Goal: Task Accomplishment & Management: Manage account settings

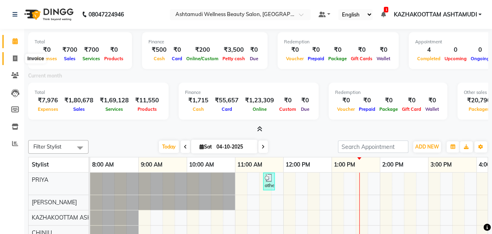
click at [10, 57] on span at bounding box center [15, 58] width 14 height 9
select select "4662"
select select "service"
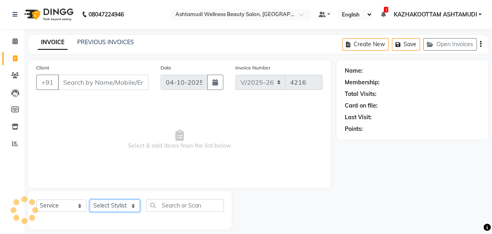
click at [126, 204] on select "Select Stylist" at bounding box center [115, 206] width 50 height 12
select select "49717"
click at [90, 200] on select "Select Stylist Arya CHINJU GEETA KAZHAKOOTTAM ASHTAMUDI KRISHNA [PERSON_NAME] […" at bounding box center [115, 206] width 50 height 12
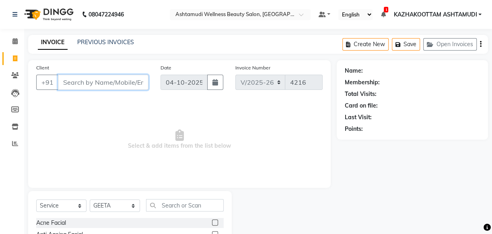
click at [121, 84] on input "Client" at bounding box center [103, 82] width 90 height 15
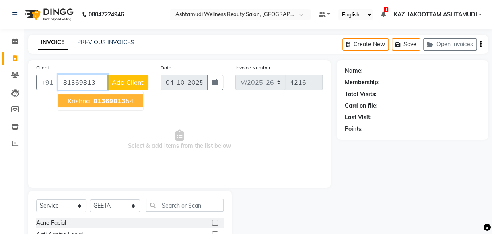
drag, startPoint x: 98, startPoint y: 101, endPoint x: 109, endPoint y: 121, distance: 22.5
click at [98, 101] on span "81369813" at bounding box center [109, 101] width 32 height 8
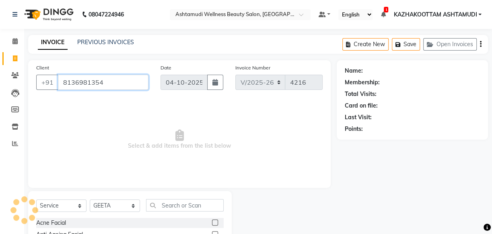
type input "8136981354"
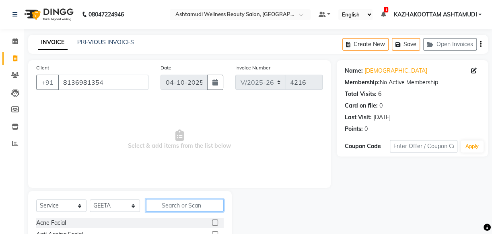
click at [193, 201] on input "text" at bounding box center [185, 205] width 78 height 12
type input "eb"
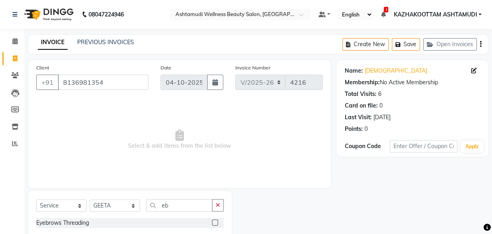
click at [215, 222] on label at bounding box center [215, 223] width 6 height 6
click at [215, 222] on input "checkbox" at bounding box center [214, 223] width 5 height 5
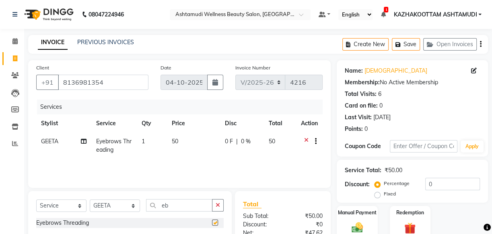
checkbox input "false"
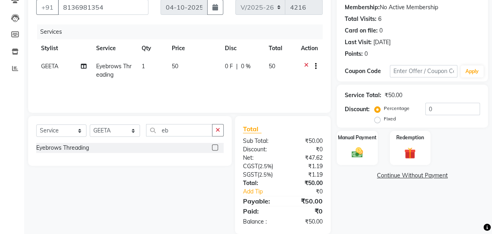
scroll to position [88, 0]
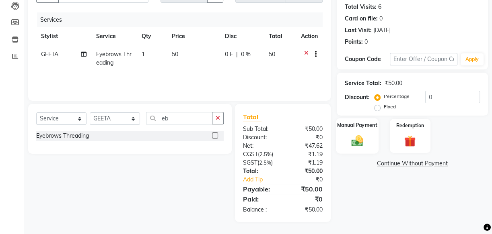
click at [361, 147] on div "Manual Payment" at bounding box center [357, 136] width 43 height 36
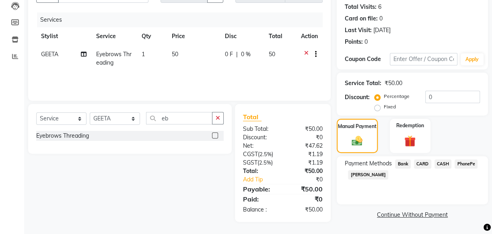
click at [470, 161] on span "PhonePe" at bounding box center [465, 164] width 23 height 9
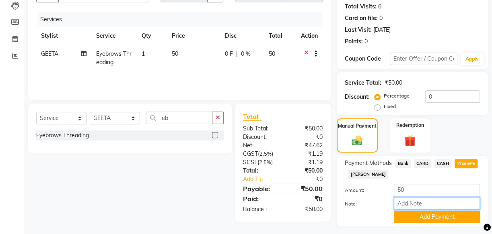
click at [406, 201] on input "Note:" at bounding box center [436, 203] width 86 height 12
type input "arya"
click at [421, 217] on button "Add Payment" at bounding box center [436, 217] width 86 height 12
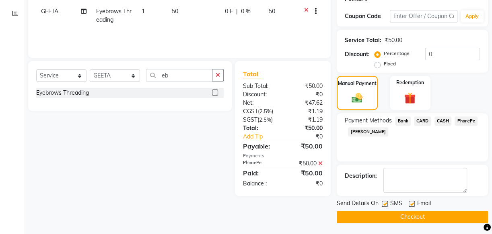
scroll to position [131, 0]
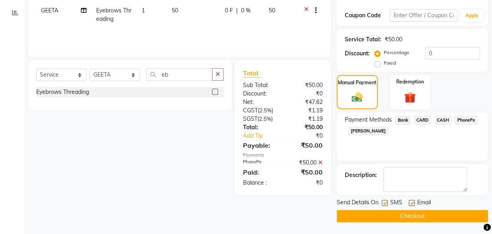
click at [408, 201] on label at bounding box center [411, 203] width 6 height 6
click at [408, 201] on input "checkbox" at bounding box center [410, 203] width 5 height 5
checkbox input "false"
click at [387, 202] on label at bounding box center [384, 203] width 6 height 6
click at [387, 202] on input "checkbox" at bounding box center [383, 203] width 5 height 5
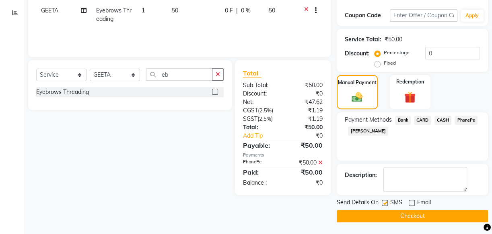
checkbox input "false"
click at [430, 216] on button "Checkout" at bounding box center [411, 216] width 151 height 12
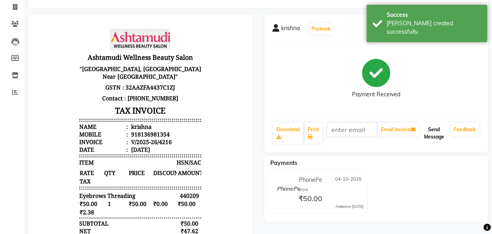
click at [427, 135] on button "Send Message" at bounding box center [433, 133] width 27 height 21
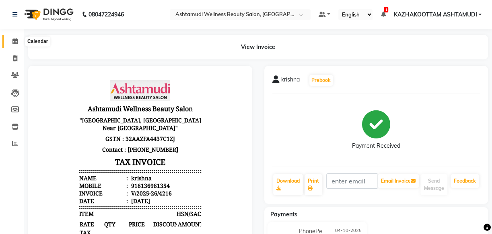
click at [18, 42] on span at bounding box center [15, 41] width 14 height 9
click at [16, 41] on icon at bounding box center [14, 41] width 5 height 6
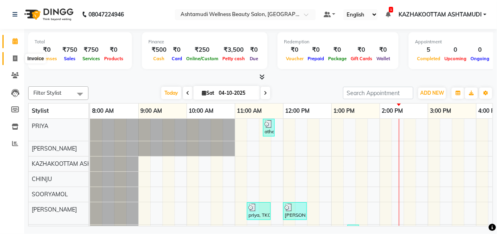
click at [13, 59] on icon at bounding box center [15, 58] width 4 height 6
select select "service"
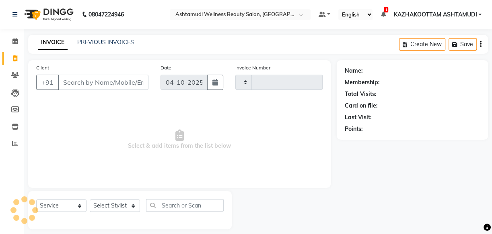
type input "4217"
select select "4662"
click at [126, 205] on select "Select Stylist Arya CHINJU GEETA KAZHAKOOTTAM ASHTAMUDI KRISHNA [PERSON_NAME] […" at bounding box center [115, 206] width 50 height 12
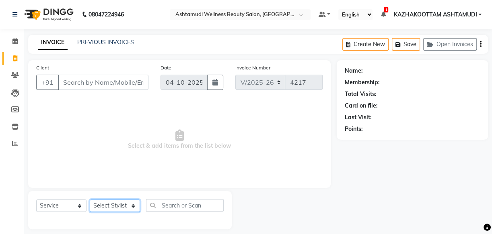
select select "85074"
click at [90, 200] on select "Select Stylist Arya CHINJU GEETA KAZHAKOOTTAM ASHTAMUDI KRISHNA [PERSON_NAME] […" at bounding box center [115, 206] width 50 height 12
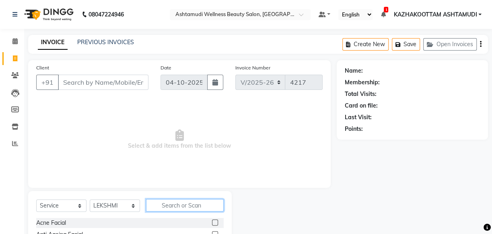
click at [169, 204] on input "text" at bounding box center [185, 205] width 78 height 12
type input "eb"
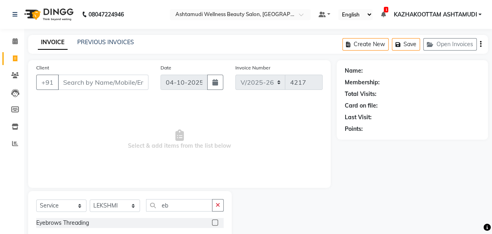
click at [215, 224] on label at bounding box center [215, 223] width 6 height 6
click at [215, 224] on input "checkbox" at bounding box center [214, 223] width 5 height 5
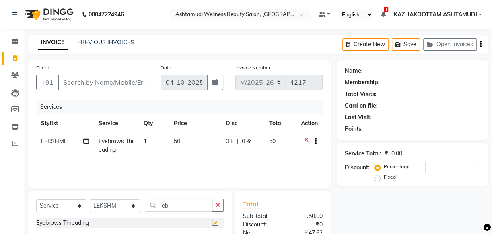
checkbox input "false"
click at [78, 86] on input "Client" at bounding box center [103, 82] width 90 height 15
type input "9"
type input "0"
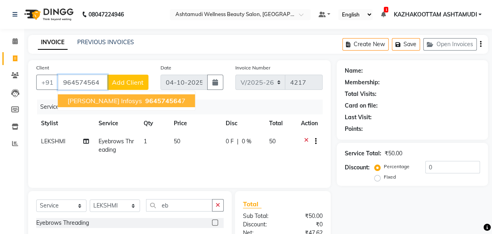
click at [150, 98] on span "964574564" at bounding box center [163, 101] width 36 height 8
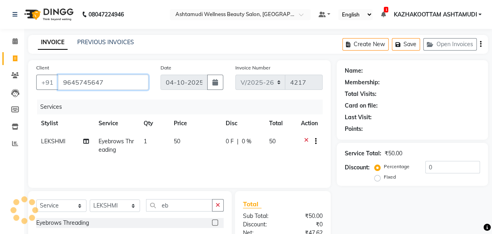
type input "9645745647"
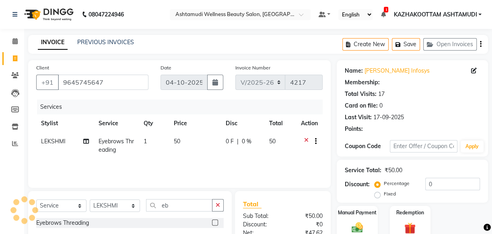
select select "1: Object"
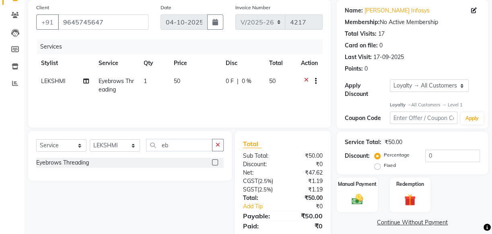
scroll to position [73, 0]
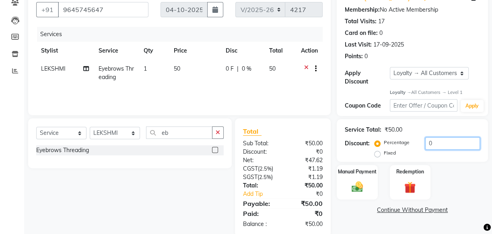
click at [427, 141] on input "0" at bounding box center [452, 143] width 55 height 12
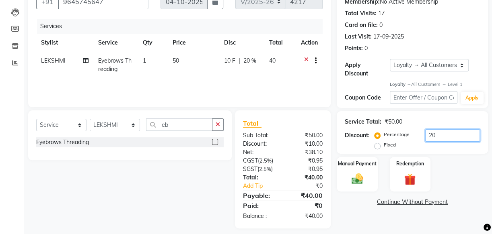
scroll to position [88, 0]
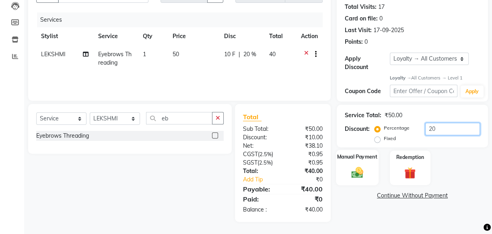
type input "20"
click at [355, 176] on img at bounding box center [356, 173] width 19 height 14
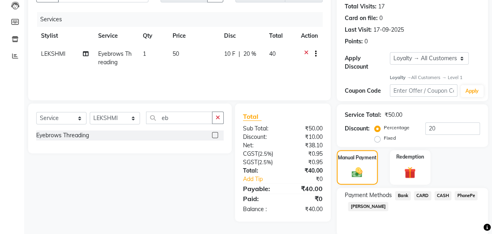
click at [471, 194] on span "PhonePe" at bounding box center [465, 195] width 23 height 9
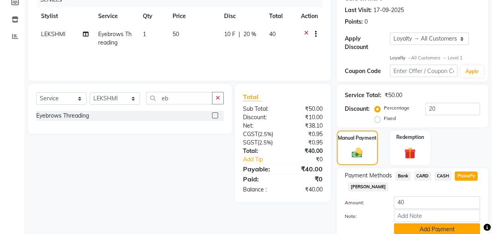
scroll to position [124, 0]
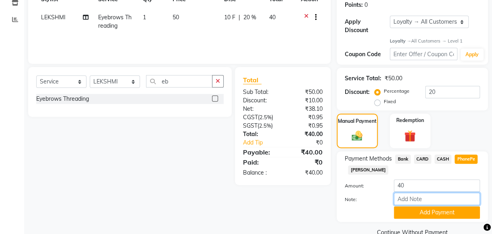
click at [406, 198] on input "Note:" at bounding box center [436, 199] width 86 height 12
type input "[PERSON_NAME]"
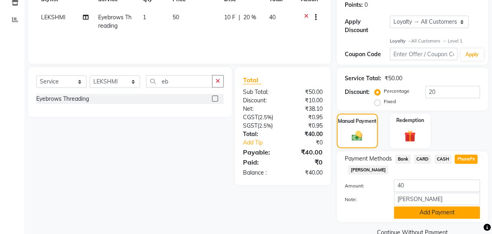
click at [430, 210] on button "Add Payment" at bounding box center [436, 213] width 86 height 12
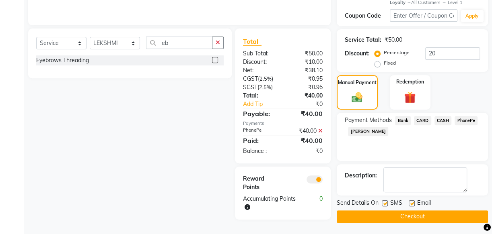
scroll to position [163, 0]
click at [385, 202] on label at bounding box center [384, 203] width 6 height 6
click at [385, 202] on input "checkbox" at bounding box center [383, 203] width 5 height 5
checkbox input "false"
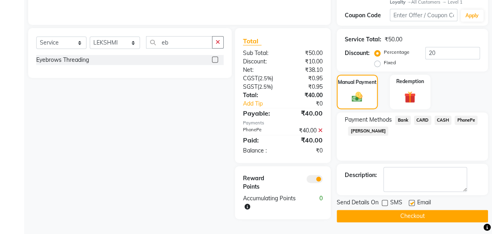
click at [411, 201] on label at bounding box center [411, 203] width 6 height 6
click at [411, 201] on input "checkbox" at bounding box center [410, 203] width 5 height 5
checkbox input "false"
click at [410, 215] on button "Checkout" at bounding box center [411, 216] width 151 height 12
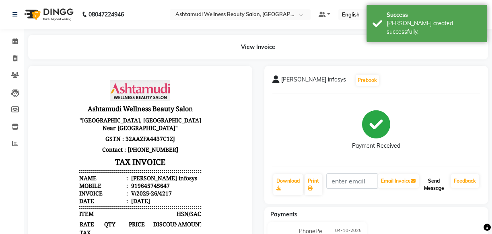
click at [430, 188] on button "Send Message" at bounding box center [433, 184] width 27 height 21
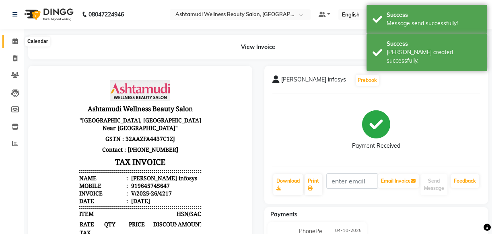
click at [13, 40] on icon at bounding box center [14, 41] width 5 height 6
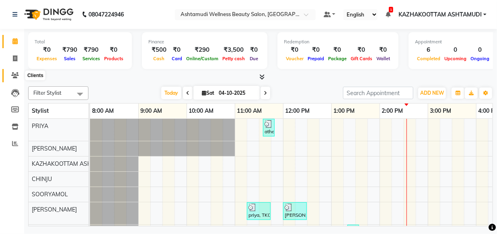
click at [13, 77] on icon at bounding box center [15, 75] width 8 height 6
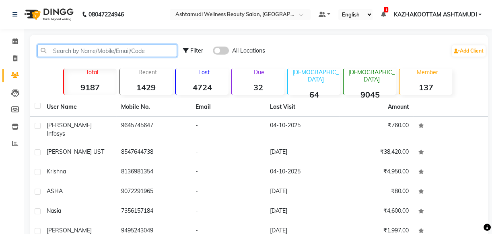
click at [64, 52] on input "text" at bounding box center [106, 51] width 139 height 12
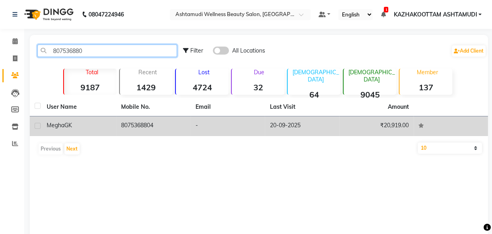
type input "807536880"
click at [140, 131] on td "8075368804" at bounding box center [153, 127] width 74 height 20
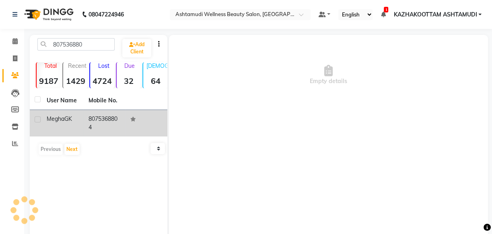
click at [140, 131] on td at bounding box center [146, 123] width 42 height 27
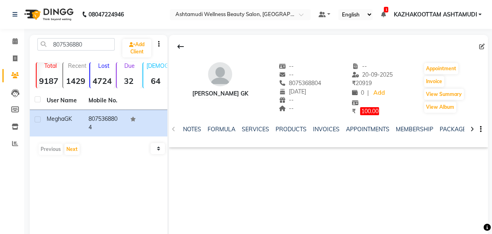
click at [250, 133] on div "SERVICES" at bounding box center [255, 129] width 27 height 8
click at [254, 129] on link "SERVICES" at bounding box center [255, 129] width 27 height 7
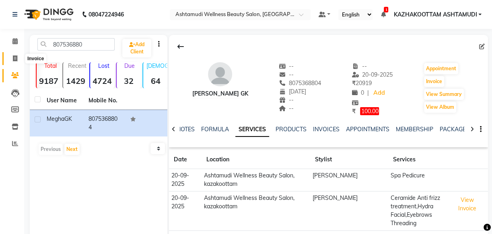
click at [17, 55] on icon at bounding box center [15, 58] width 4 height 6
select select "4662"
select select "service"
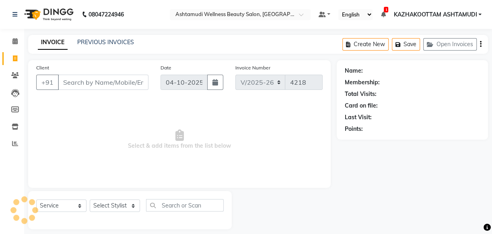
scroll to position [8, 0]
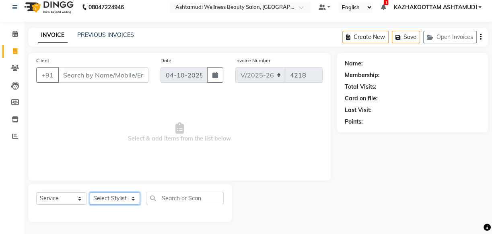
click at [117, 198] on select "Select Stylist Arya CHINJU GEETA KAZHAKOOTTAM ASHTAMUDI KRISHNA [PERSON_NAME] […" at bounding box center [115, 199] width 50 height 12
select select "27414"
click at [90, 193] on select "Select Stylist Arya CHINJU GEETA KAZHAKOOTTAM ASHTAMUDI KRISHNA [PERSON_NAME] […" at bounding box center [115, 199] width 50 height 12
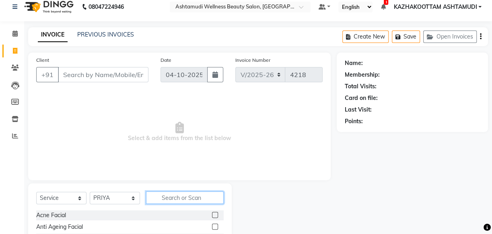
click at [181, 197] on input "text" at bounding box center [185, 198] width 78 height 12
type input "for"
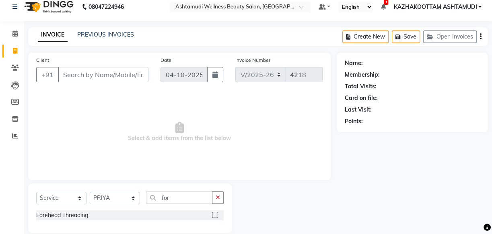
click at [213, 214] on label at bounding box center [215, 215] width 6 height 6
click at [213, 214] on input "checkbox" at bounding box center [214, 215] width 5 height 5
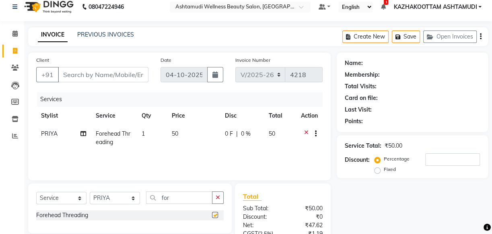
checkbox input "false"
drag, startPoint x: 182, startPoint y: 200, endPoint x: 111, endPoint y: 199, distance: 71.2
click at [111, 199] on div "Select Service Product Membership Package Voucher Prepaid Gift Card Select Styl…" at bounding box center [129, 201] width 187 height 19
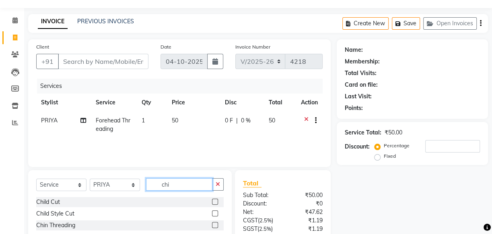
scroll to position [44, 0]
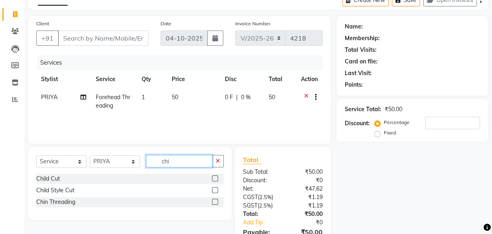
type input "chi"
click at [213, 203] on label at bounding box center [215, 202] width 6 height 6
click at [213, 203] on input "checkbox" at bounding box center [214, 202] width 5 height 5
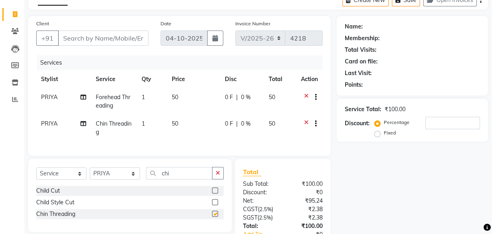
checkbox input "false"
drag, startPoint x: 187, startPoint y: 179, endPoint x: 141, endPoint y: 180, distance: 45.4
click at [141, 180] on div "Select Service Product Membership Package Voucher Prepaid Gift Card Select Styl…" at bounding box center [129, 176] width 187 height 19
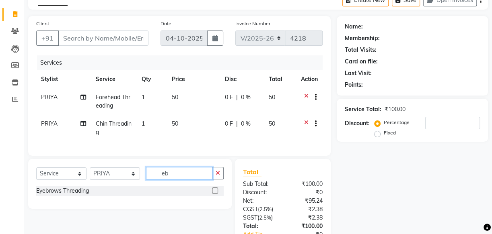
type input "eb"
click at [214, 194] on label at bounding box center [215, 191] width 6 height 6
click at [214, 194] on input "checkbox" at bounding box center [214, 191] width 5 height 5
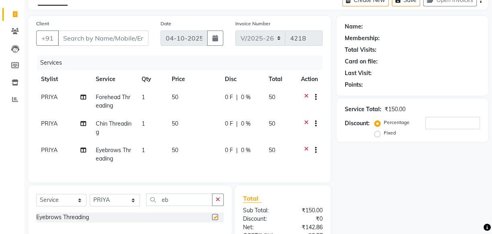
checkbox input "false"
click at [103, 45] on input "Client" at bounding box center [103, 38] width 90 height 15
type input "9"
type input "0"
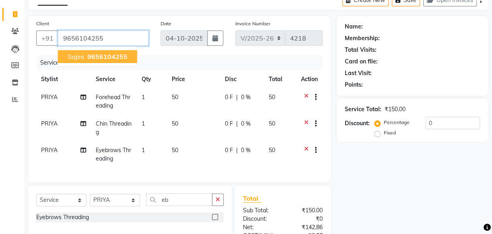
type input "9656104255"
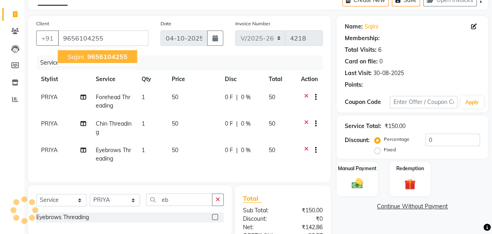
select select "1: Object"
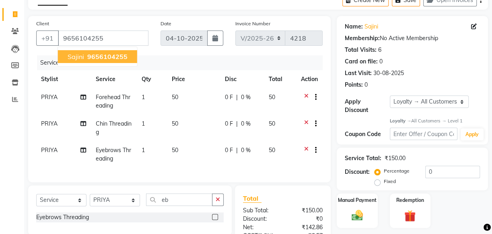
click at [81, 60] on span "Sajini" at bounding box center [76, 57] width 16 height 8
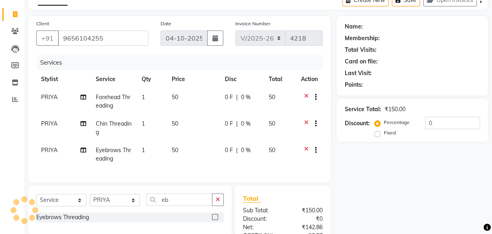
select select "1: Object"
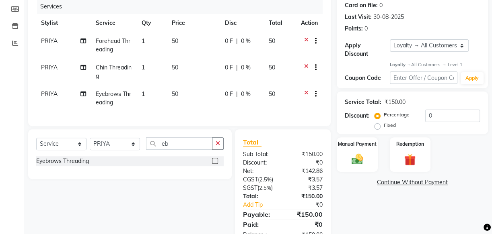
scroll to position [117, 0]
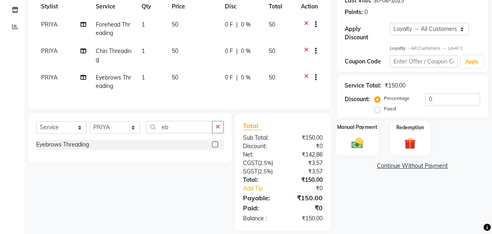
click at [346, 137] on div "Manual Payment" at bounding box center [357, 139] width 43 height 36
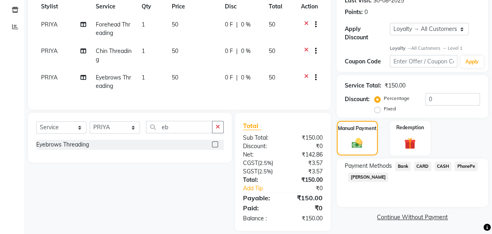
click at [467, 166] on span "PhonePe" at bounding box center [465, 166] width 23 height 9
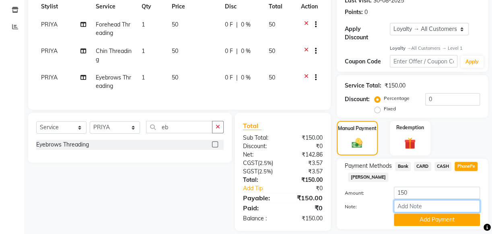
click at [417, 205] on input "Note:" at bounding box center [436, 206] width 86 height 12
type input "[PERSON_NAME]"
click at [428, 220] on button "Add Payment" at bounding box center [436, 220] width 86 height 12
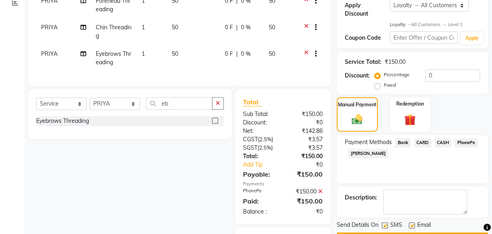
scroll to position [154, 0]
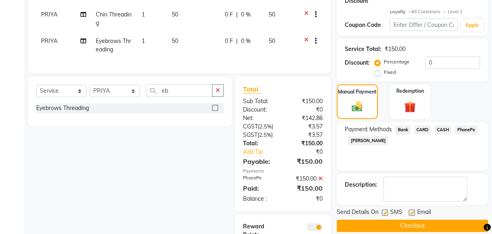
click at [387, 216] on div "SMS" at bounding box center [394, 213] width 27 height 10
click at [381, 213] on label at bounding box center [384, 213] width 6 height 6
click at [381, 213] on input "checkbox" at bounding box center [383, 213] width 5 height 5
checkbox input "false"
click at [414, 211] on label at bounding box center [411, 213] width 6 height 6
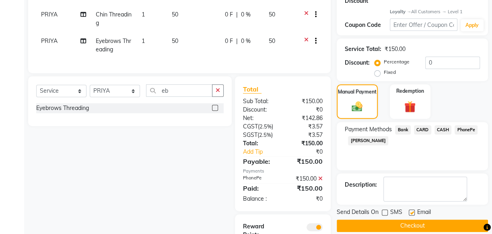
click at [414, 211] on input "checkbox" at bounding box center [410, 213] width 5 height 5
checkbox input "false"
click at [412, 220] on button "Checkout" at bounding box center [411, 226] width 151 height 12
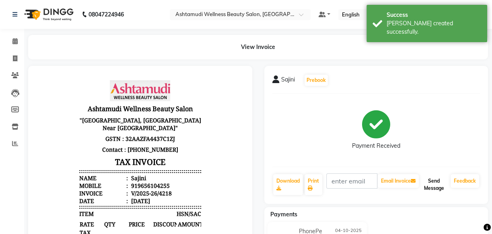
click at [438, 189] on button "Send Message" at bounding box center [433, 184] width 27 height 21
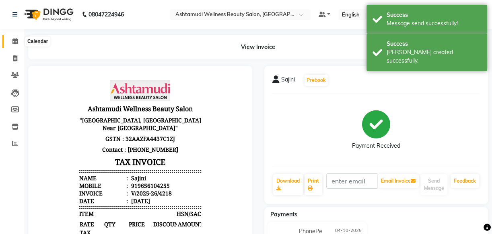
click at [12, 41] on icon at bounding box center [14, 41] width 5 height 6
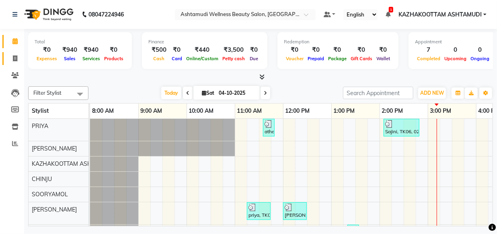
click at [13, 55] on span at bounding box center [15, 58] width 14 height 9
select select "service"
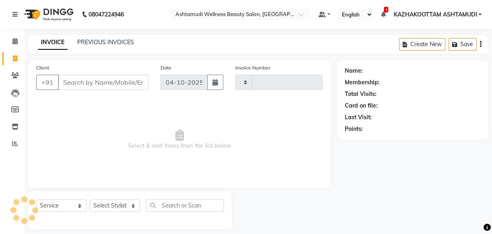
type input "4219"
select select "4662"
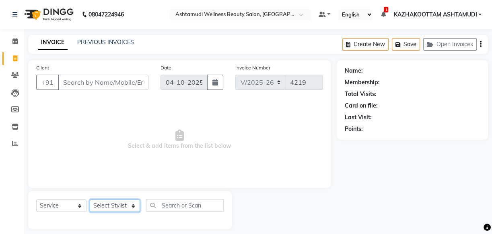
click at [120, 205] on select "Select Stylist Arya CHINJU GEETA KAZHAKOOTTAM ASHTAMUDI KRISHNA [PERSON_NAME] […" at bounding box center [115, 206] width 50 height 12
select select "59473"
click at [90, 200] on select "Select Stylist Arya CHINJU GEETA KAZHAKOOTTAM ASHTAMUDI KRISHNA [PERSON_NAME] […" at bounding box center [115, 206] width 50 height 12
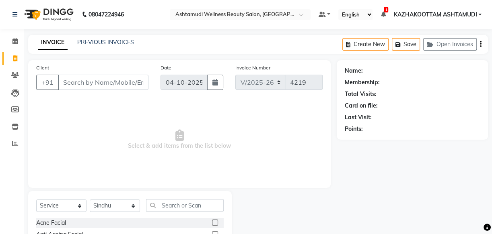
drag, startPoint x: 67, startPoint y: 199, endPoint x: 67, endPoint y: 203, distance: 4.0
click at [68, 206] on select "Select Service Product Membership Package Voucher Prepaid Gift Card" at bounding box center [61, 206] width 50 height 12
select select "package"
click at [36, 200] on select "Select Service Product Membership Package Voucher Prepaid Gift Card" at bounding box center [61, 206] width 50 height 12
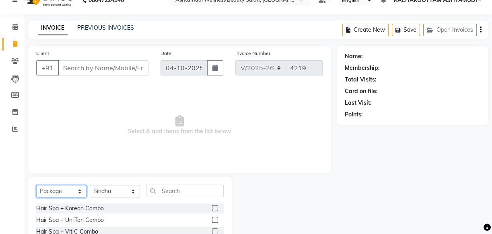
scroll to position [36, 0]
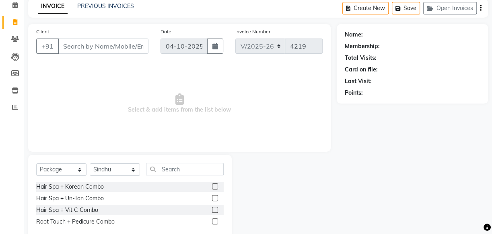
click at [213, 200] on label at bounding box center [215, 198] width 6 height 6
click at [213, 200] on input "checkbox" at bounding box center [214, 198] width 5 height 5
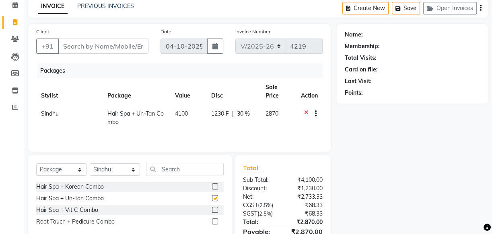
checkbox input "false"
click at [80, 169] on select "Select Service Product Membership Package Voucher Prepaid Gift Card" at bounding box center [61, 170] width 50 height 12
select select "service"
click at [36, 164] on select "Select Service Product Membership Package Voucher Prepaid Gift Card" at bounding box center [61, 170] width 50 height 12
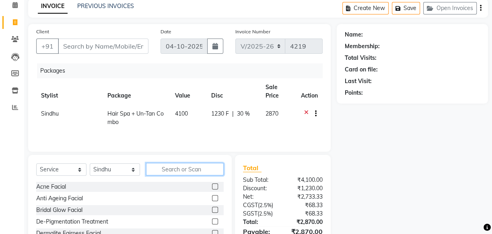
click at [153, 174] on input "text" at bounding box center [185, 169] width 78 height 12
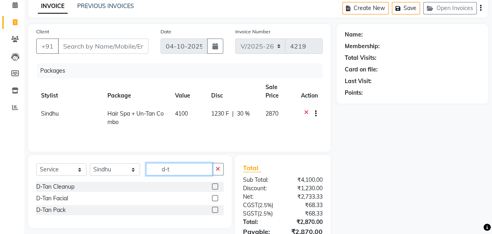
type input "d-t"
click at [212, 209] on label at bounding box center [215, 210] width 6 height 6
click at [212, 209] on input "checkbox" at bounding box center [214, 210] width 5 height 5
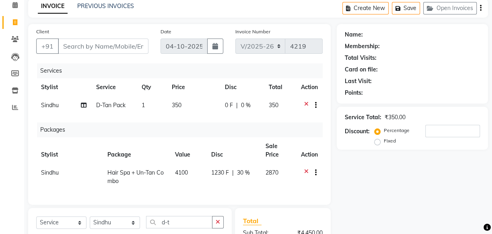
checkbox input "false"
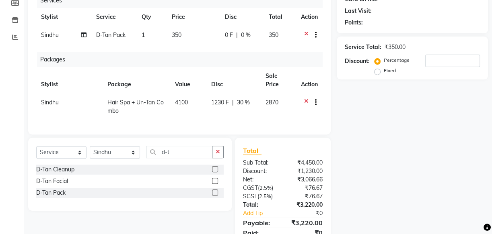
scroll to position [109, 0]
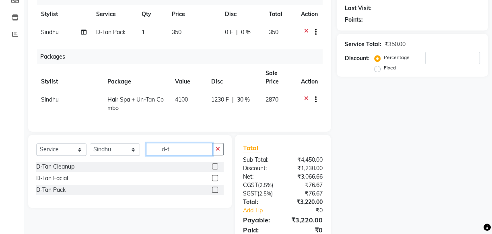
drag, startPoint x: 178, startPoint y: 158, endPoint x: 139, endPoint y: 162, distance: 38.8
click at [139, 162] on div "Select Service Product Membership Package Voucher Prepaid Gift Card Select Styl…" at bounding box center [129, 152] width 187 height 19
type input "eb"
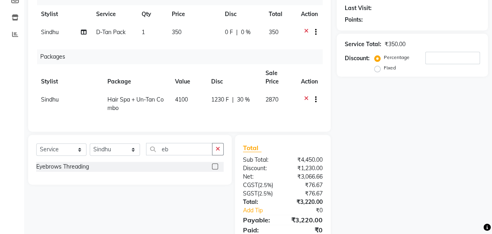
click at [213, 170] on label at bounding box center [215, 167] width 6 height 6
click at [213, 170] on input "checkbox" at bounding box center [214, 166] width 5 height 5
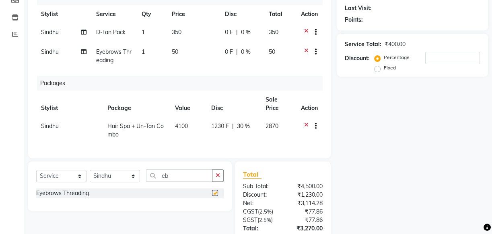
checkbox input "false"
drag, startPoint x: 191, startPoint y: 178, endPoint x: 150, endPoint y: 184, distance: 42.0
click at [150, 182] on input "eb" at bounding box center [179, 176] width 66 height 12
type input "for"
click at [217, 196] on label at bounding box center [215, 193] width 6 height 6
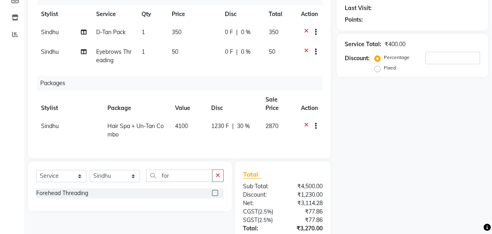
click at [217, 196] on input "checkbox" at bounding box center [214, 193] width 5 height 5
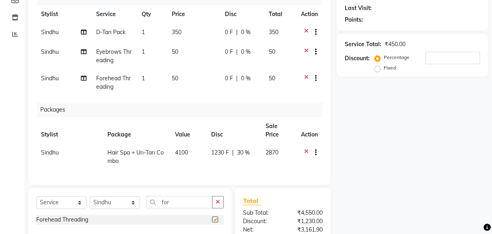
checkbox input "false"
drag, startPoint x: 187, startPoint y: 205, endPoint x: 130, endPoint y: 209, distance: 56.8
click at [130, 209] on div "Select Service Product Membership Package Voucher Prepaid Gift Card Select Styl…" at bounding box center [129, 205] width 187 height 19
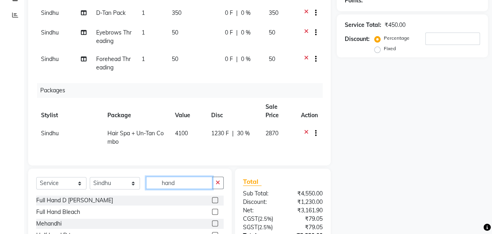
scroll to position [146, 0]
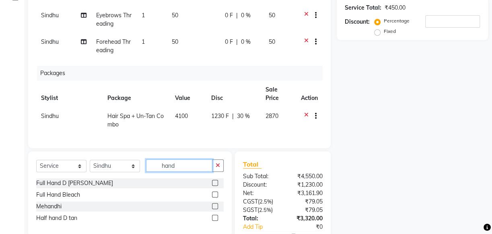
type input "hand"
click at [215, 186] on label at bounding box center [215, 183] width 6 height 6
click at [215, 186] on input "checkbox" at bounding box center [214, 183] width 5 height 5
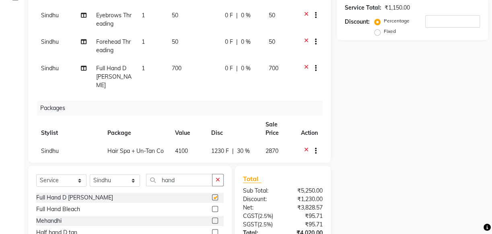
checkbox input "false"
drag, startPoint x: 196, startPoint y: 183, endPoint x: 136, endPoint y: 184, distance: 59.9
click at [136, 184] on div "Select Service Product Membership Package Voucher Prepaid Gift Card Select Styl…" at bounding box center [129, 183] width 187 height 19
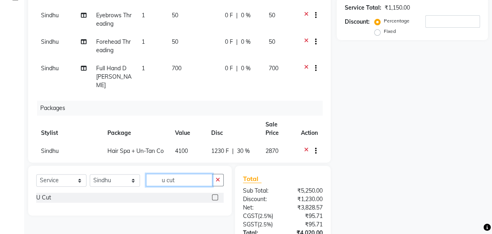
type input "u cut"
click at [214, 197] on label at bounding box center [215, 198] width 6 height 6
click at [214, 197] on input "checkbox" at bounding box center [214, 197] width 5 height 5
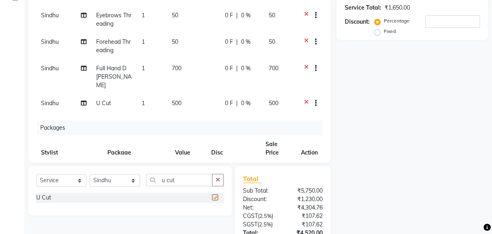
checkbox input "false"
drag, startPoint x: 191, startPoint y: 182, endPoint x: 156, endPoint y: 184, distance: 35.0
click at [156, 184] on input "u cut" at bounding box center [179, 180] width 66 height 12
type input "fring"
click at [212, 197] on label at bounding box center [215, 198] width 6 height 6
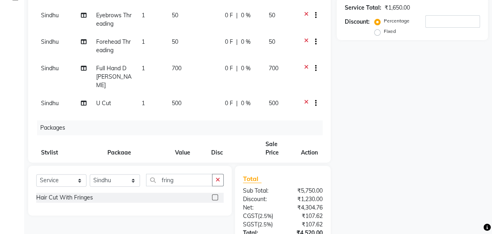
click at [212, 197] on input "checkbox" at bounding box center [214, 197] width 5 height 5
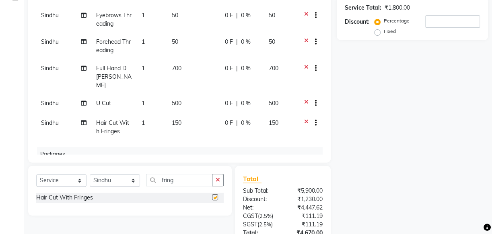
checkbox input "false"
drag, startPoint x: 189, startPoint y: 183, endPoint x: 139, endPoint y: 186, distance: 49.9
click at [139, 186] on div "Select Service Product Membership Package Voucher Prepaid Gift Card Select Styl…" at bounding box center [129, 183] width 187 height 19
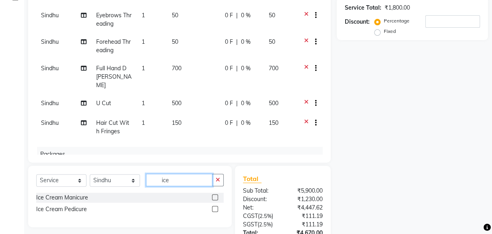
type input "ice"
click at [215, 209] on label at bounding box center [215, 209] width 6 height 6
click at [215, 209] on input "checkbox" at bounding box center [214, 209] width 5 height 5
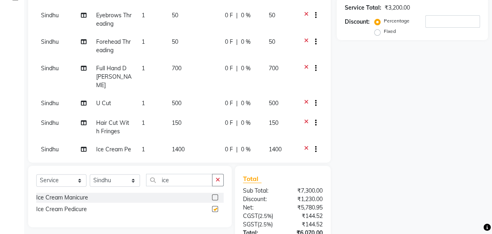
checkbox input "false"
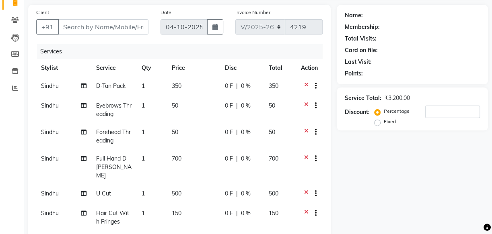
scroll to position [0, 0]
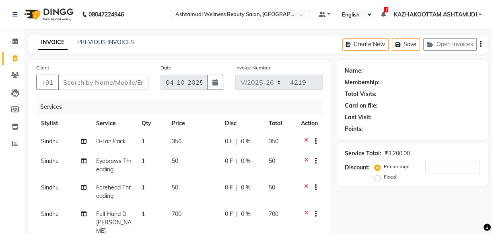
click at [304, 139] on icon at bounding box center [306, 142] width 4 height 10
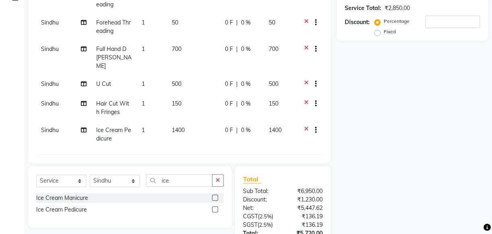
scroll to position [146, 0]
drag, startPoint x: 184, startPoint y: 184, endPoint x: 118, endPoint y: 180, distance: 66.5
click at [118, 180] on div "Select Service Product Membership Package Voucher Prepaid Gift Card Select Styl…" at bounding box center [129, 183] width 187 height 19
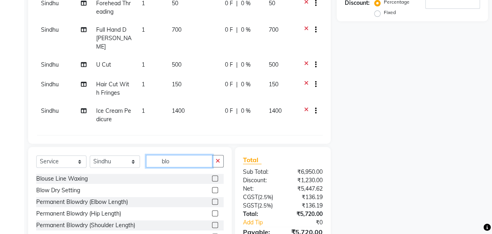
scroll to position [182, 0]
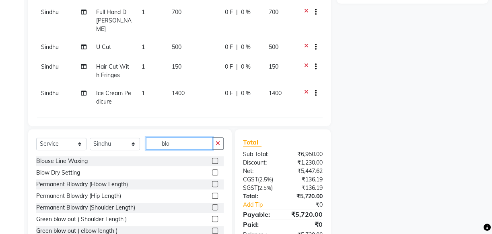
type input "blo"
click at [212, 172] on label at bounding box center [215, 173] width 6 height 6
click at [212, 172] on input "checkbox" at bounding box center [214, 172] width 5 height 5
checkbox input "false"
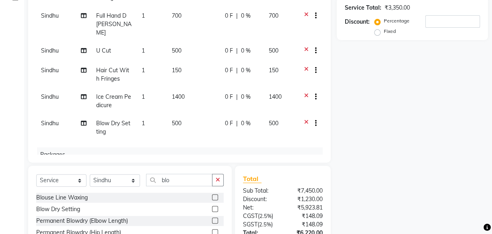
scroll to position [97, 0]
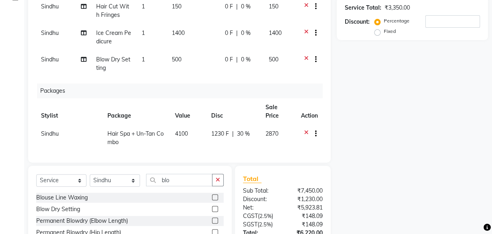
drag, startPoint x: 223, startPoint y: 52, endPoint x: 232, endPoint y: 52, distance: 9.3
click at [225, 55] on span "0 F" at bounding box center [229, 59] width 8 height 8
select select "59473"
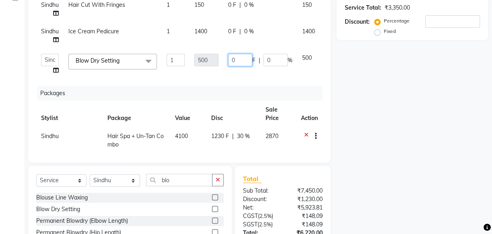
click at [230, 61] on input "0" at bounding box center [240, 60] width 24 height 12
type input "100"
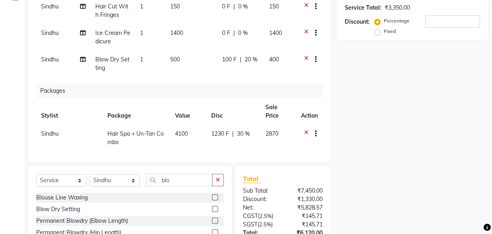
drag, startPoint x: 250, startPoint y: 51, endPoint x: 250, endPoint y: 64, distance: 12.1
click at [250, 64] on td "100 F | 20 %" at bounding box center [240, 64] width 47 height 27
select select "59473"
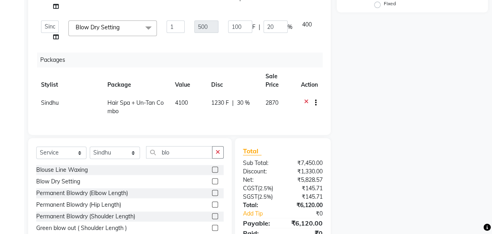
scroll to position [209, 0]
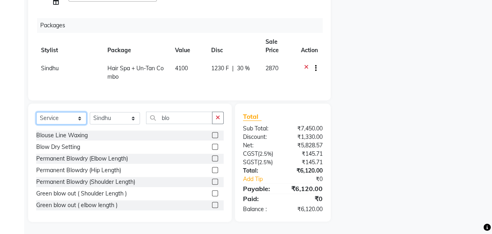
click at [76, 119] on select "Select Service Product Membership Package Voucher Prepaid Gift Card" at bounding box center [61, 118] width 50 height 12
select select "product"
click at [36, 112] on select "Select Service Product Membership Package Voucher Prepaid Gift Card" at bounding box center [61, 118] width 50 height 12
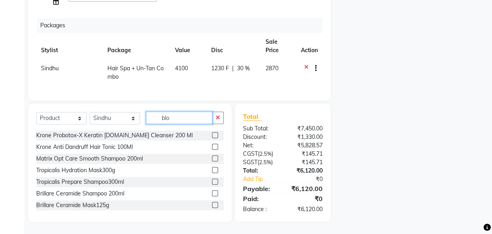
drag, startPoint x: 184, startPoint y: 117, endPoint x: 135, endPoint y: 122, distance: 49.3
click at [135, 122] on div "Select Service Product Membership Package Voucher Prepaid Gift Card Select Styl…" at bounding box center [129, 121] width 187 height 19
type input "8901526979332"
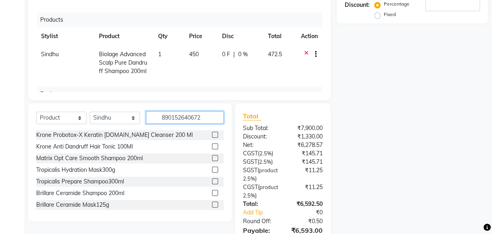
type input "8901526406722"
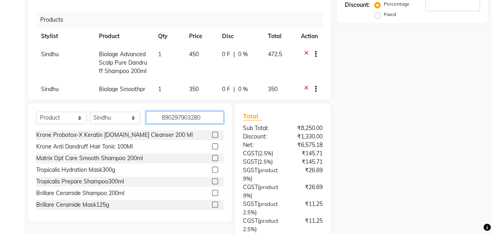
type input "8902979032803"
type input "8901526980963"
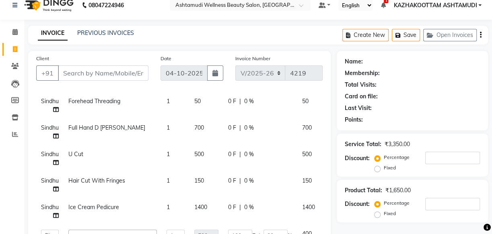
scroll to position [0, 0]
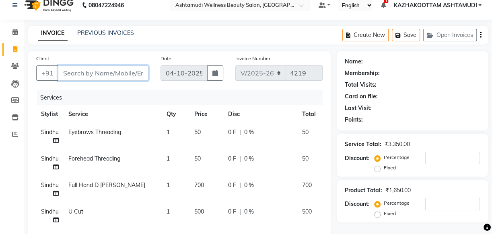
click at [77, 74] on input "Client" at bounding box center [103, 73] width 90 height 15
type input "9"
type input "0"
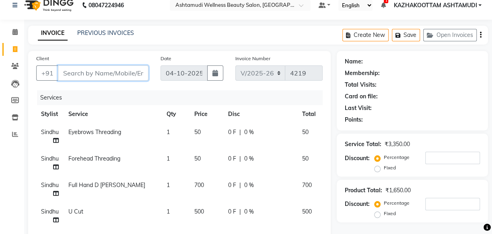
type input "0"
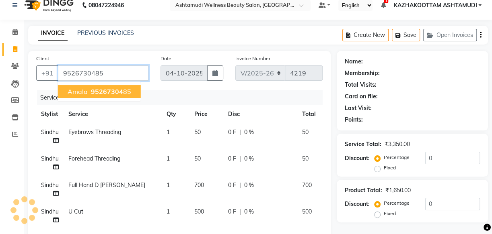
type input "9526730485"
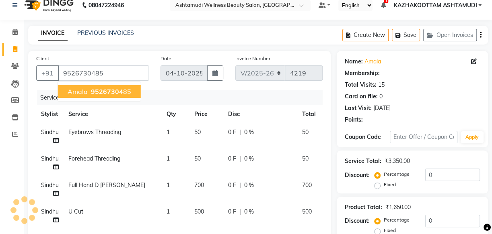
select select "1: Object"
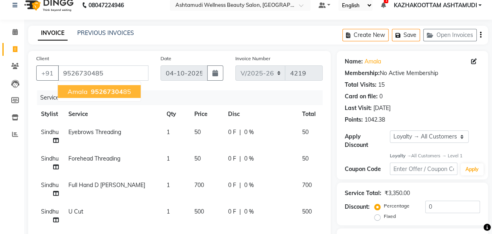
click at [83, 90] on span "amala" at bounding box center [78, 92] width 20 height 8
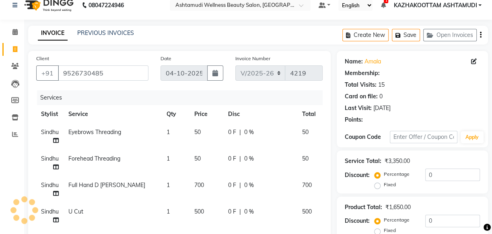
select select "1: Object"
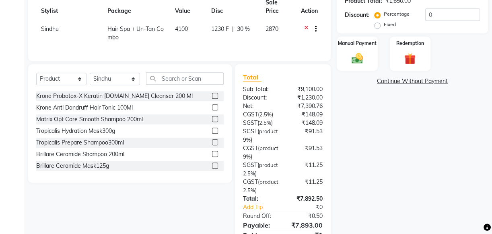
scroll to position [265, 0]
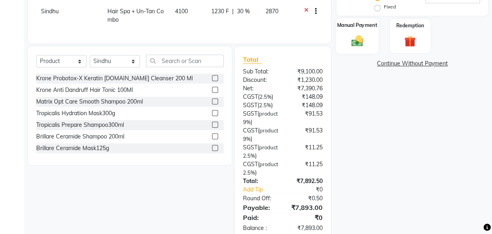
click at [361, 41] on img at bounding box center [356, 41] width 19 height 14
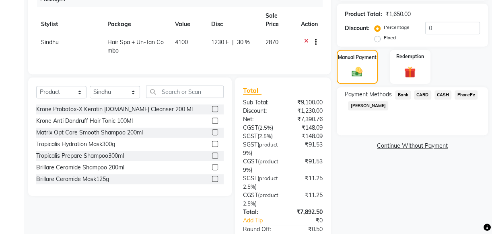
scroll to position [301, 0]
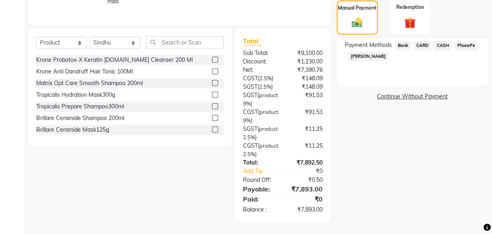
click at [459, 41] on span "PhonePe" at bounding box center [465, 45] width 23 height 9
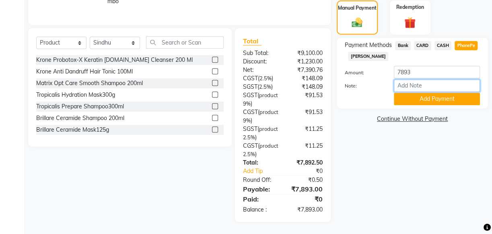
click at [430, 80] on input "Note:" at bounding box center [436, 86] width 86 height 12
type input "[PERSON_NAME]"
click at [428, 93] on button "Add Payment" at bounding box center [436, 99] width 86 height 12
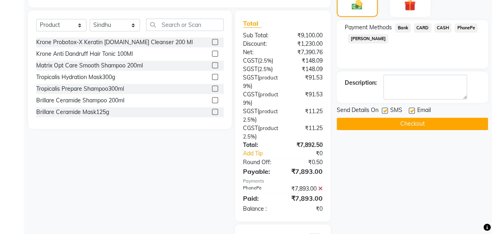
click at [385, 109] on label at bounding box center [384, 111] width 6 height 6
click at [385, 109] on input "checkbox" at bounding box center [383, 111] width 5 height 5
checkbox input "false"
click at [410, 109] on label at bounding box center [411, 111] width 6 height 6
click at [410, 109] on input "checkbox" at bounding box center [410, 111] width 5 height 5
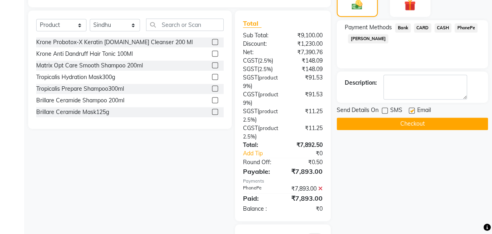
checkbox input "false"
click at [410, 128] on button "Checkout" at bounding box center [411, 124] width 151 height 12
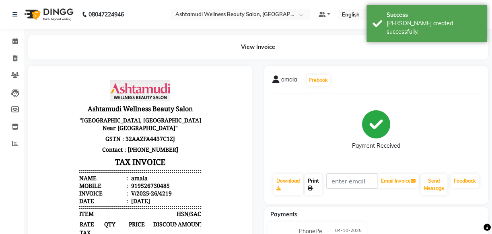
click at [314, 186] on link "Print" at bounding box center [313, 184] width 18 height 21
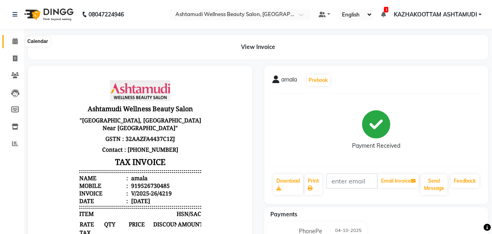
click at [12, 43] on icon at bounding box center [14, 41] width 5 height 6
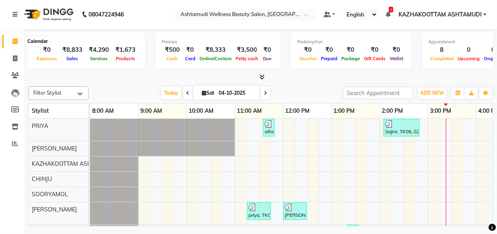
click at [16, 41] on icon at bounding box center [14, 41] width 5 height 6
click at [14, 61] on icon at bounding box center [15, 58] width 4 height 6
select select "service"
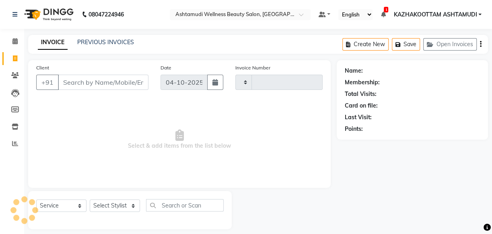
type input "4220"
select select "4662"
click at [111, 205] on select "Select Stylist" at bounding box center [115, 206] width 50 height 12
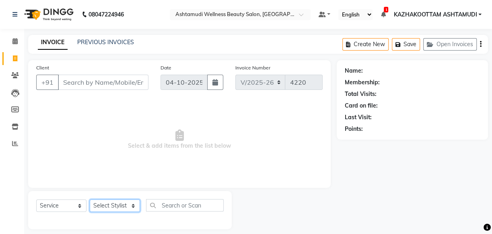
select select "28048"
click at [90, 200] on select "Select Stylist Arya CHINJU GEETA KAZHAKOOTTAM ASHTAMUDI KRISHNA [PERSON_NAME] […" at bounding box center [115, 206] width 50 height 12
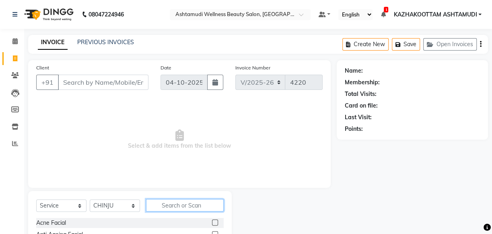
click at [172, 202] on input "text" at bounding box center [185, 205] width 78 height 12
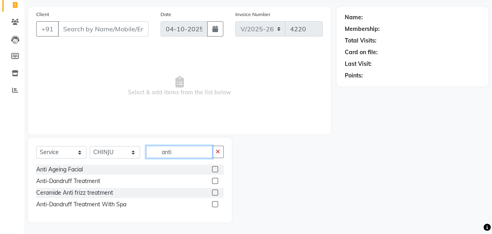
scroll to position [54, 0]
type input "anti"
click at [216, 179] on label at bounding box center [215, 181] width 6 height 6
click at [216, 179] on input "checkbox" at bounding box center [214, 180] width 5 height 5
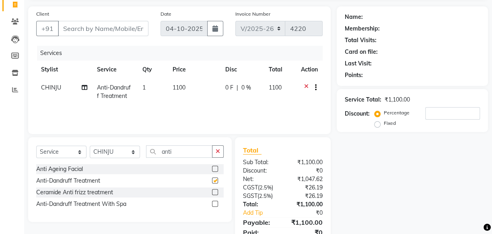
checkbox input "false"
drag, startPoint x: 155, startPoint y: 153, endPoint x: 24, endPoint y: 122, distance: 134.2
click at [30, 125] on div "Client +91 Date [DATE] Invoice Number V/2025 V/[PHONE_NUMBER] Services Stylist …" at bounding box center [179, 130] width 314 height 249
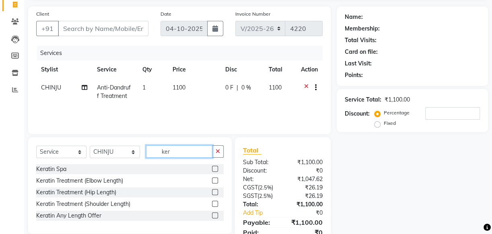
type input "ker"
drag, startPoint x: 213, startPoint y: 168, endPoint x: 209, endPoint y: 168, distance: 4.4
click at [213, 168] on label at bounding box center [215, 169] width 6 height 6
click at [213, 168] on input "checkbox" at bounding box center [214, 169] width 5 height 5
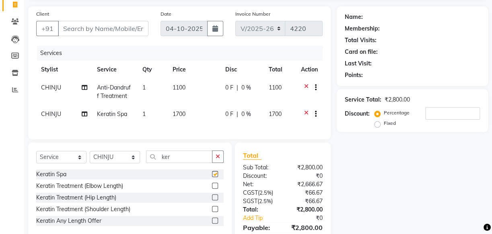
checkbox input "false"
drag, startPoint x: 169, startPoint y: 166, endPoint x: 76, endPoint y: 161, distance: 93.0
click at [76, 161] on div "Select Service Product Membership Package Voucher Prepaid Gift Card Select Styl…" at bounding box center [129, 160] width 187 height 19
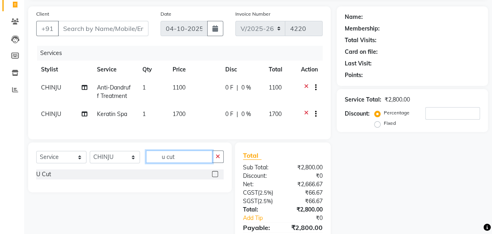
type input "u cut"
click at [214, 177] on label at bounding box center [215, 174] width 6 height 6
click at [214, 177] on input "checkbox" at bounding box center [214, 174] width 5 height 5
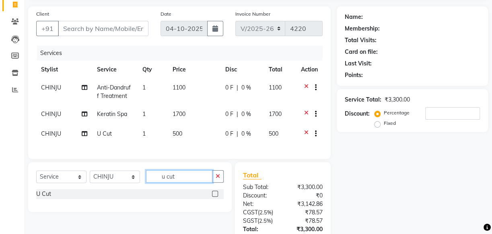
checkbox input "false"
drag, startPoint x: 186, startPoint y: 184, endPoint x: 8, endPoint y: 181, distance: 178.5
click at [15, 183] on app-home "08047224946 Select Location × Ashtamudi Wellness Beauty Salon, Kazakoottam Defa…" at bounding box center [246, 119] width 492 height 346
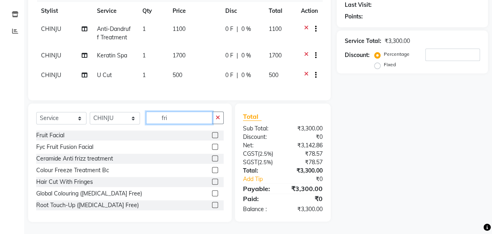
scroll to position [118, 0]
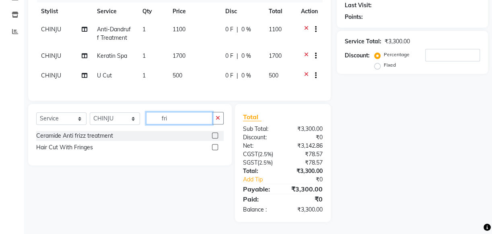
type input "fri"
click at [214, 149] on label at bounding box center [215, 147] width 6 height 6
click at [214, 149] on input "checkbox" at bounding box center [214, 147] width 5 height 5
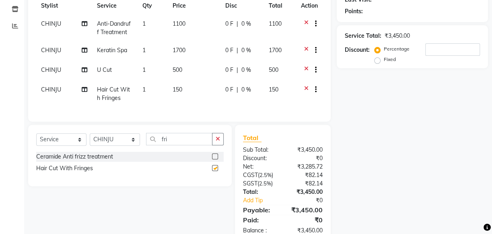
checkbox input "false"
drag, startPoint x: 73, startPoint y: 137, endPoint x: 40, endPoint y: 131, distance: 33.6
click at [47, 133] on div "Select Service Product Membership Package Voucher Prepaid Gift Card Select Styl…" at bounding box center [129, 155] width 203 height 61
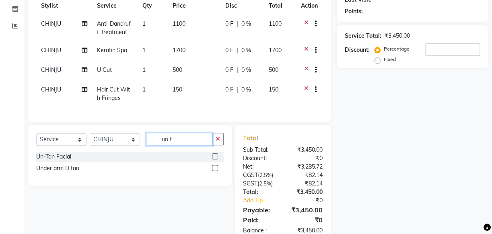
type input "un t"
click at [214, 160] on label at bounding box center [215, 157] width 6 height 6
click at [214, 160] on input "checkbox" at bounding box center [214, 156] width 5 height 5
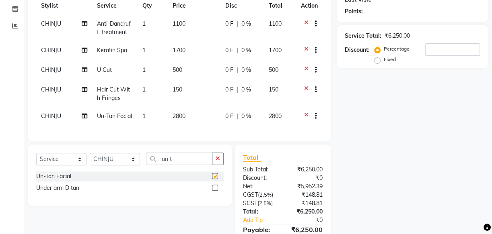
checkbox input "false"
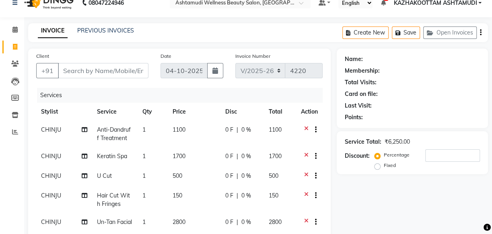
scroll to position [0, 0]
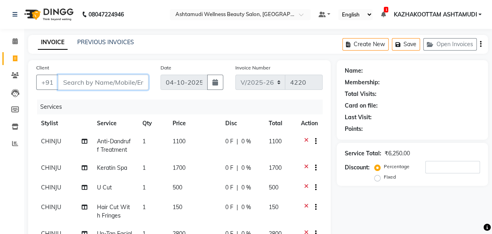
click at [96, 81] on input "Client" at bounding box center [103, 82] width 90 height 15
click at [96, 78] on input "Client" at bounding box center [103, 82] width 90 height 15
click at [102, 79] on input "Client" at bounding box center [103, 82] width 90 height 15
type input "8"
type input "0"
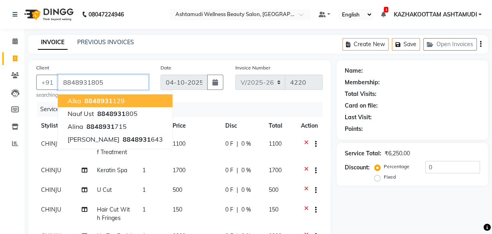
type input "8848931805"
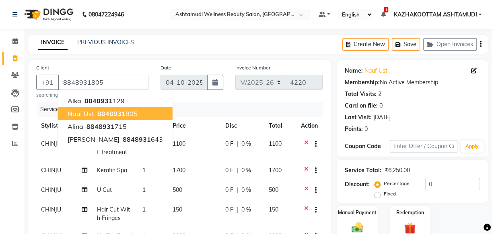
click at [134, 109] on button "nauf ust 8848931 805" at bounding box center [115, 113] width 115 height 13
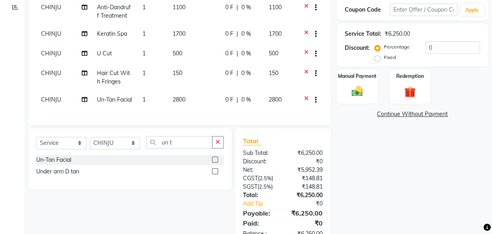
scroll to position [173, 0]
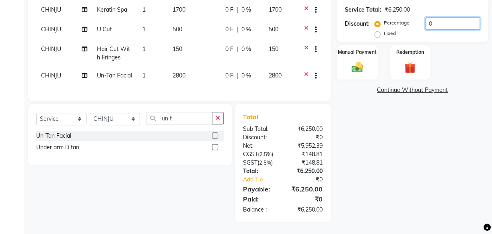
click at [425, 17] on input "0" at bounding box center [452, 23] width 55 height 12
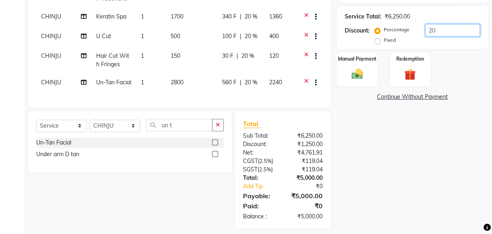
scroll to position [137, 0]
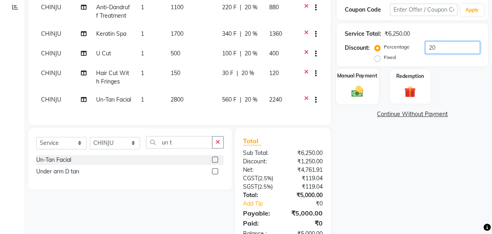
type input "20"
click at [365, 80] on div "Manual Payment" at bounding box center [357, 87] width 43 height 36
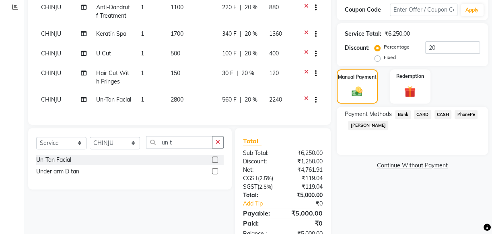
click at [468, 117] on span "PhonePe" at bounding box center [465, 114] width 23 height 9
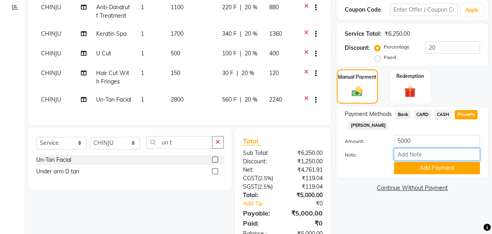
click at [426, 150] on input "Note:" at bounding box center [436, 154] width 86 height 12
type input "arya"
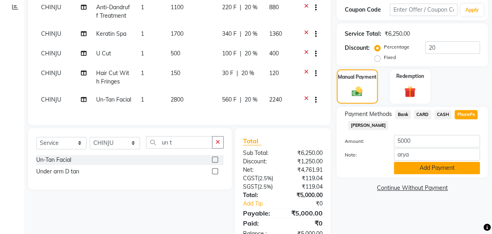
click at [414, 165] on button "Add Payment" at bounding box center [436, 168] width 86 height 12
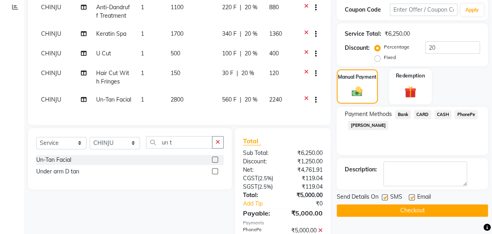
scroll to position [173, 0]
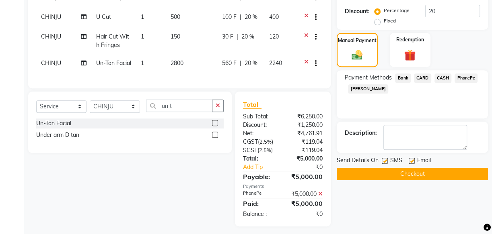
click at [410, 158] on label at bounding box center [411, 161] width 6 height 6
click at [410, 159] on input "checkbox" at bounding box center [410, 161] width 5 height 5
checkbox input "false"
click at [385, 162] on label at bounding box center [384, 161] width 6 height 6
click at [385, 162] on input "checkbox" at bounding box center [383, 161] width 5 height 5
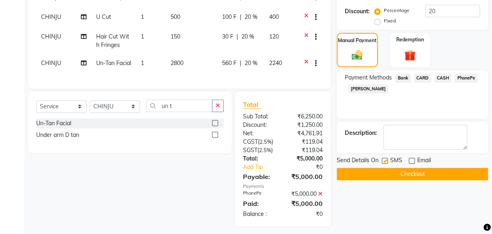
checkbox input "false"
click at [391, 178] on button "Checkout" at bounding box center [411, 174] width 151 height 12
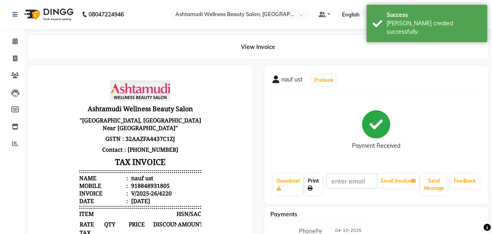
click at [318, 184] on link "Print" at bounding box center [313, 184] width 18 height 21
click at [14, 39] on icon at bounding box center [14, 41] width 5 height 6
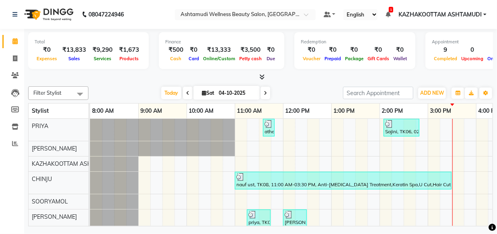
click at [261, 76] on icon at bounding box center [262, 77] width 5 height 6
